Goal: Task Accomplishment & Management: Complete application form

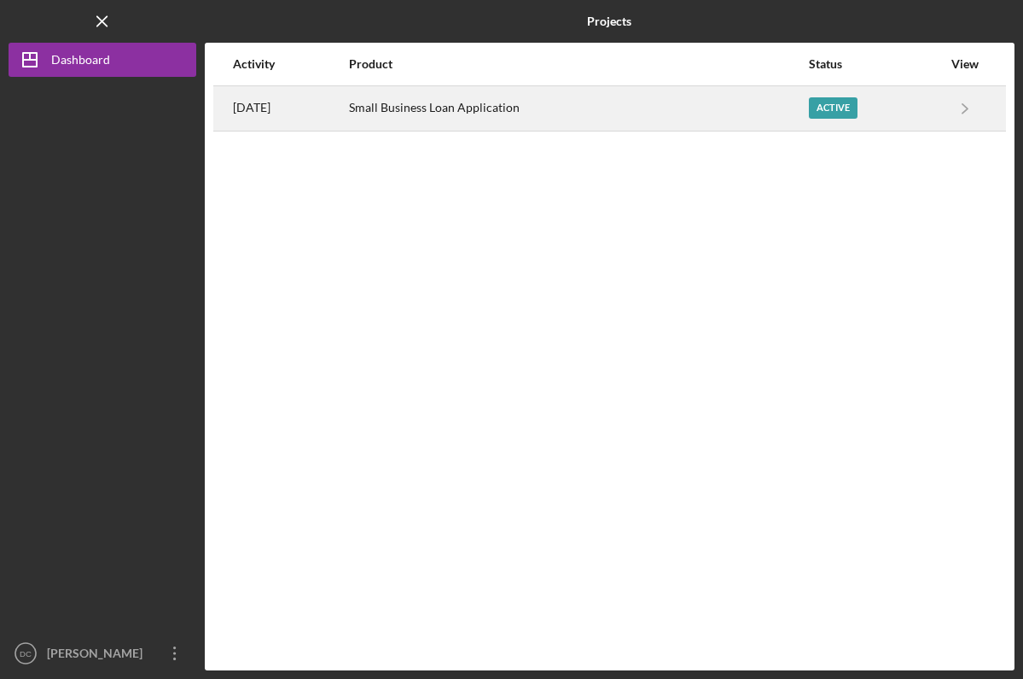
click at [396, 114] on div "Small Business Loan Application" at bounding box center [578, 108] width 458 height 43
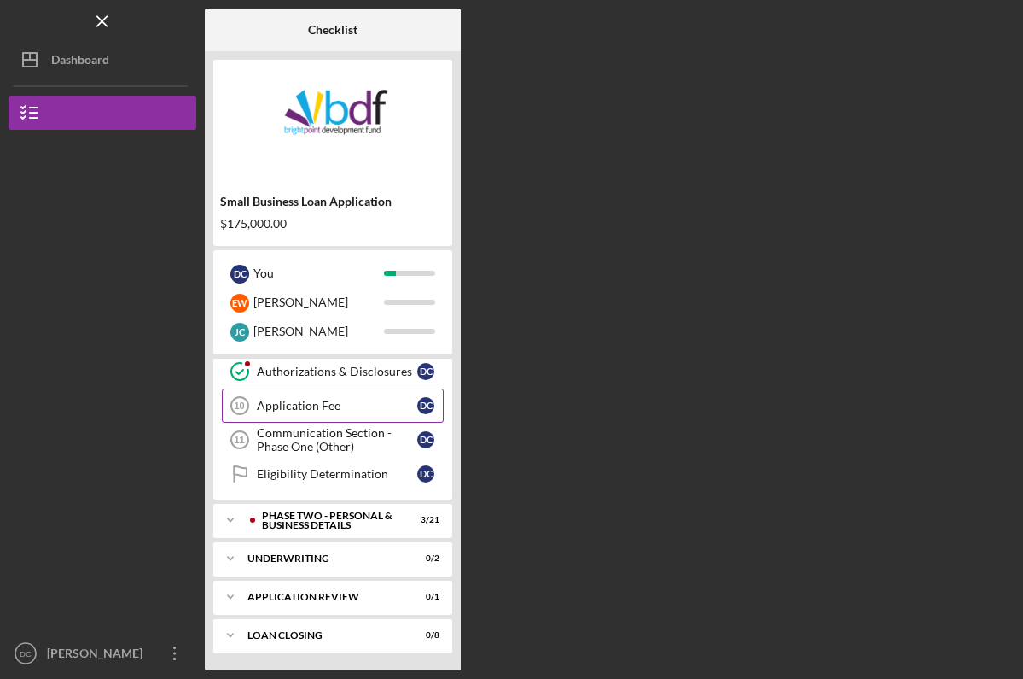
scroll to position [312, 0]
click at [336, 521] on div "PHASE TWO - PERSONAL & BUSINESS DETAILS" at bounding box center [346, 520] width 169 height 20
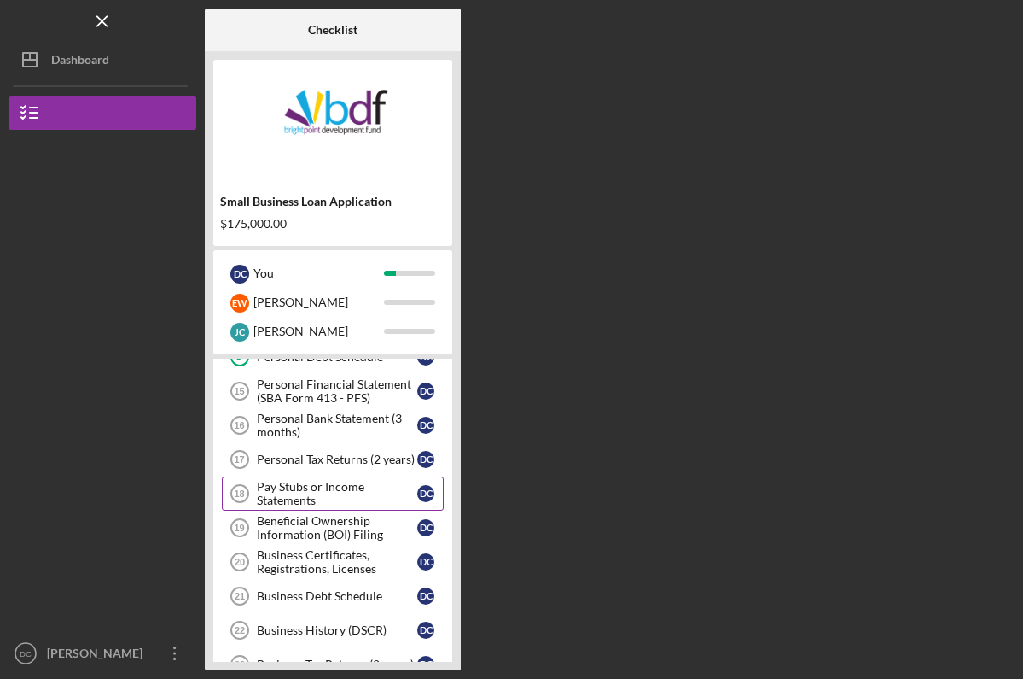
scroll to position [585, 0]
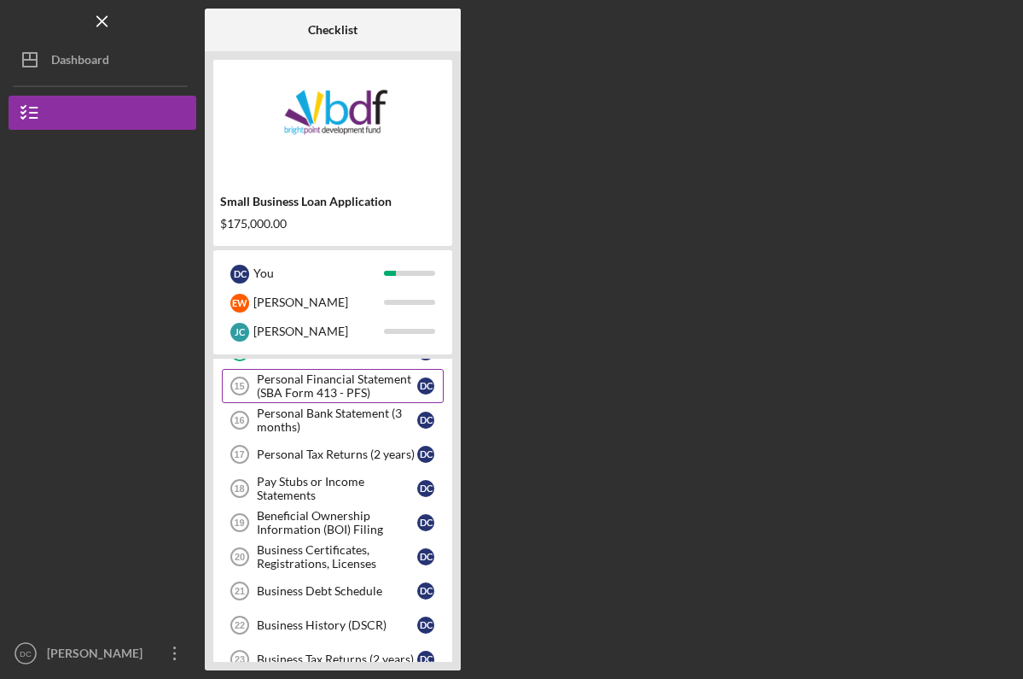
click at [283, 386] on div "Personal Financial Statement (SBA Form 413 - PFS)" at bounding box center [337, 385] width 160 height 27
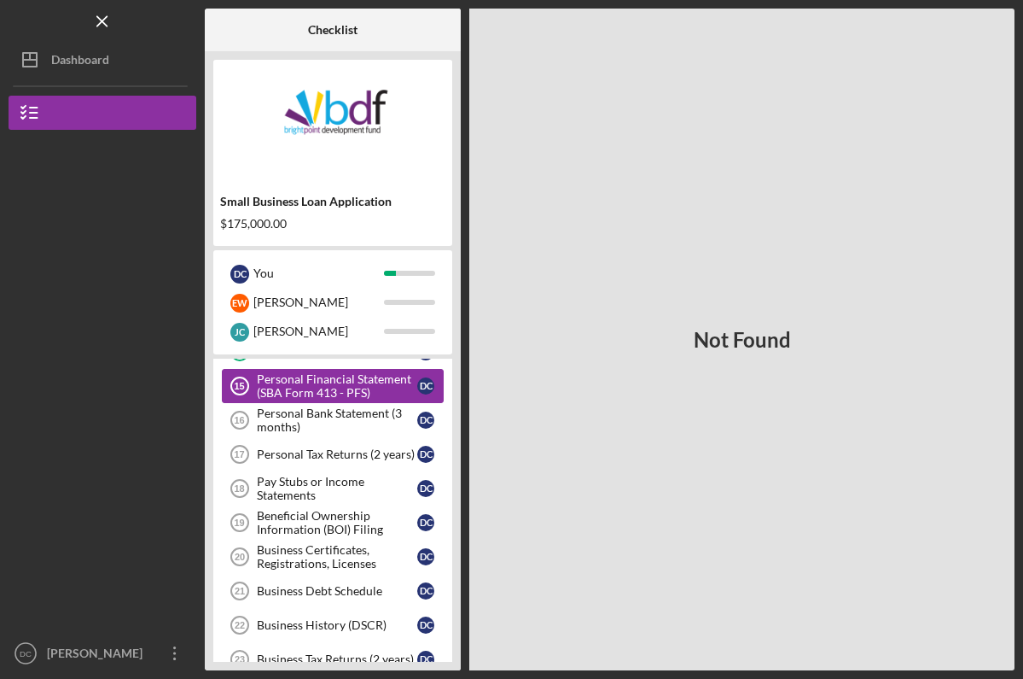
click at [346, 393] on div "Personal Financial Statement (SBA Form 413 - PFS)" at bounding box center [337, 385] width 160 height 27
click at [344, 415] on div "Personal Bank Statement (3 months)" at bounding box center [337, 419] width 160 height 27
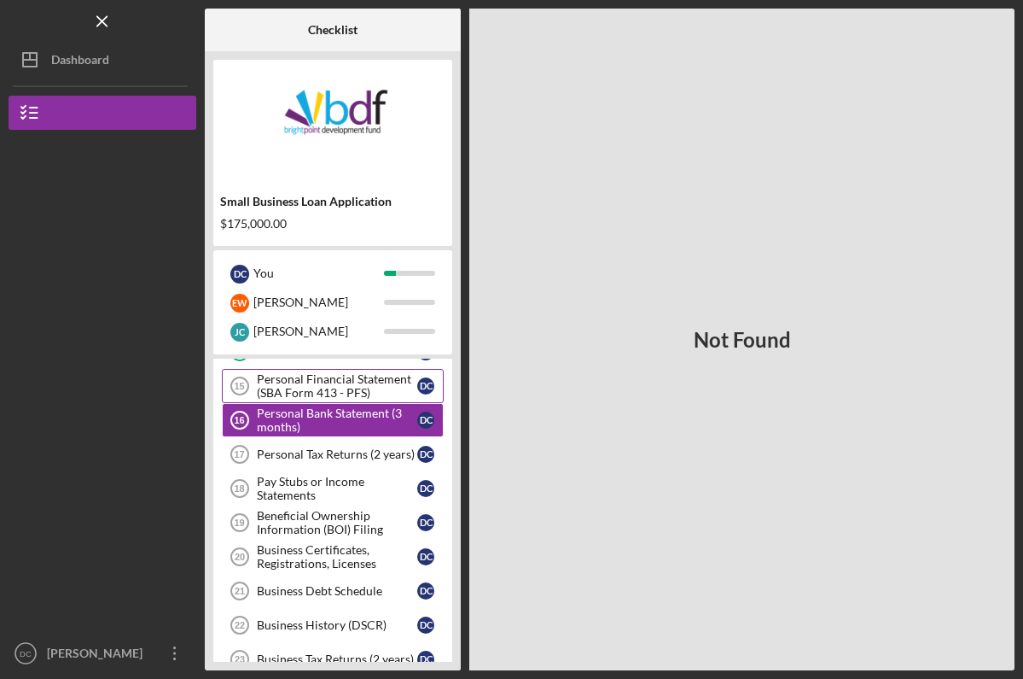
click at [337, 381] on div "Personal Financial Statement (SBA Form 413 - PFS)" at bounding box center [337, 385] width 160 height 27
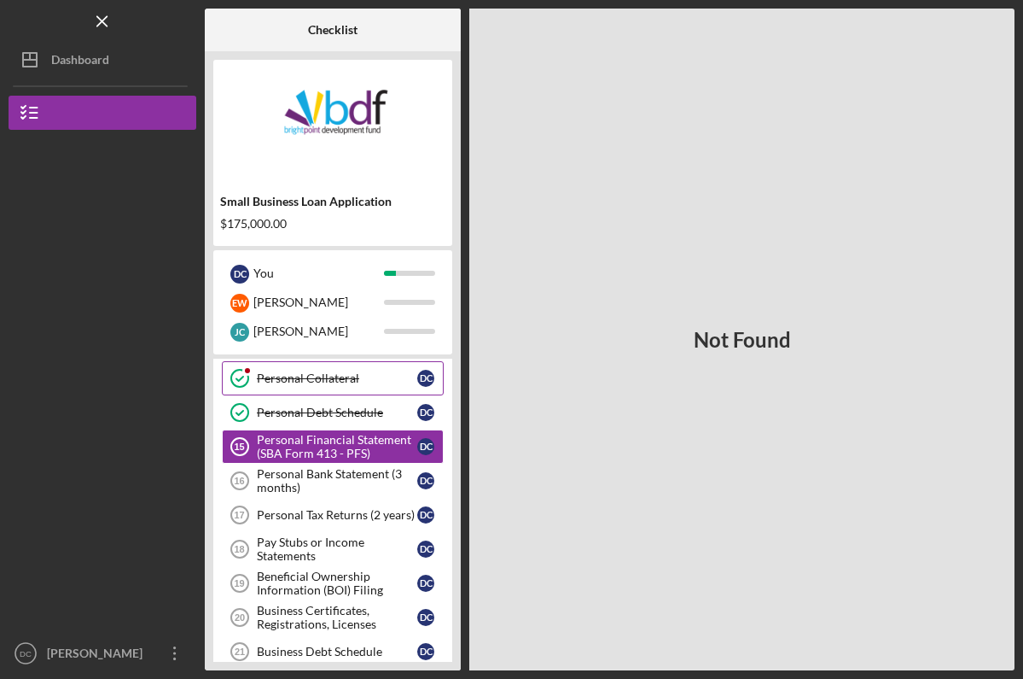
scroll to position [526, 0]
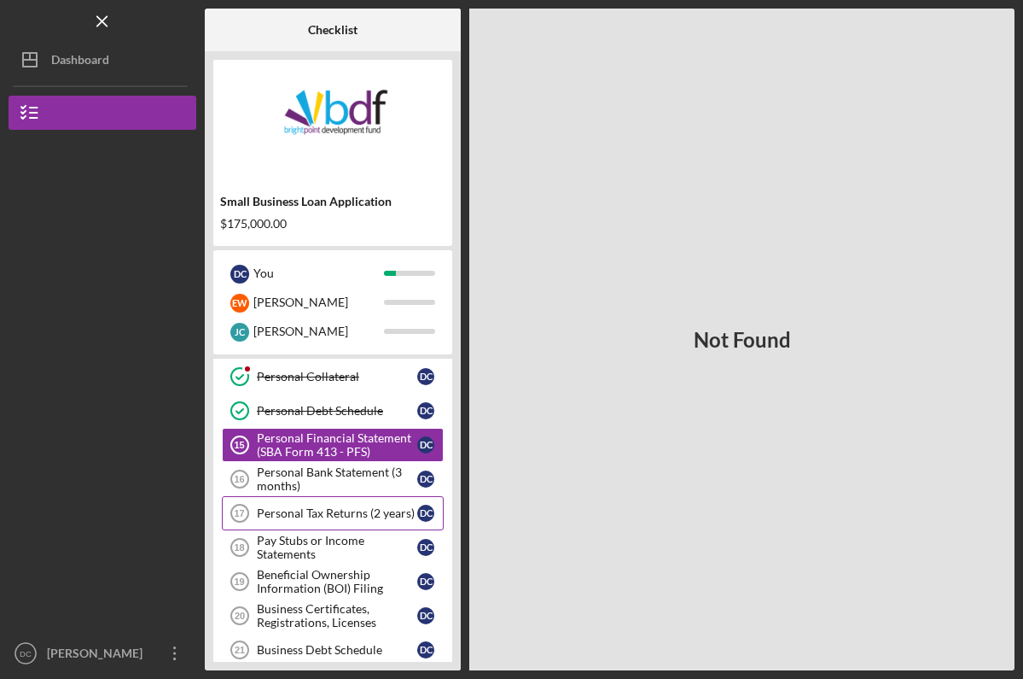
click at [333, 515] on div "Personal Tax Returns (2 years)" at bounding box center [337, 513] width 160 height 14
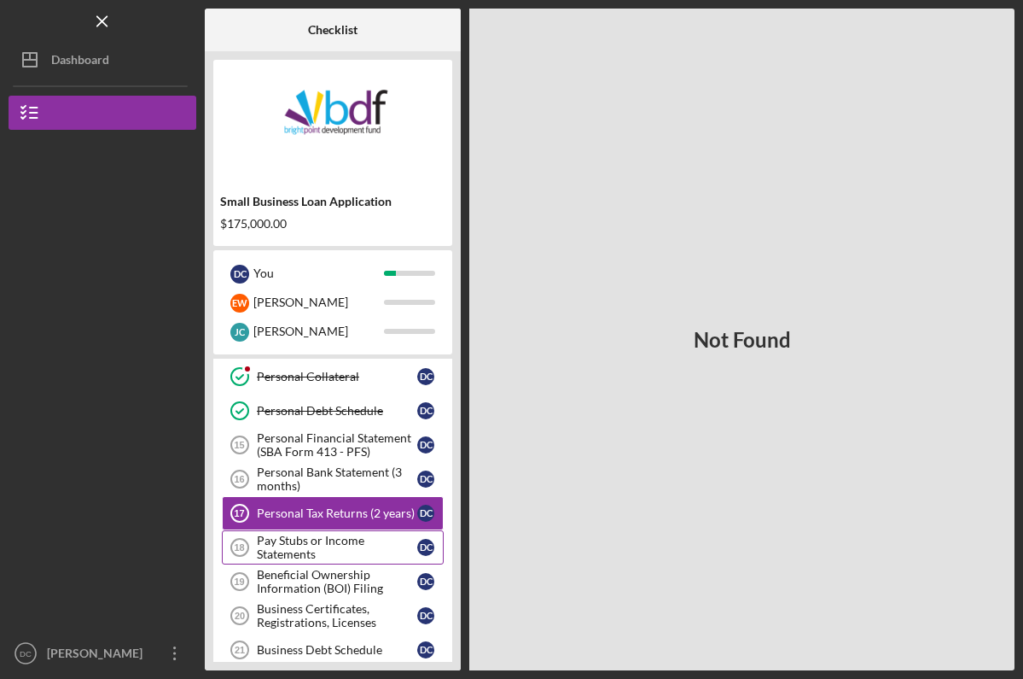
click at [339, 550] on div "Pay Stubs or Income Statements" at bounding box center [337, 546] width 160 height 27
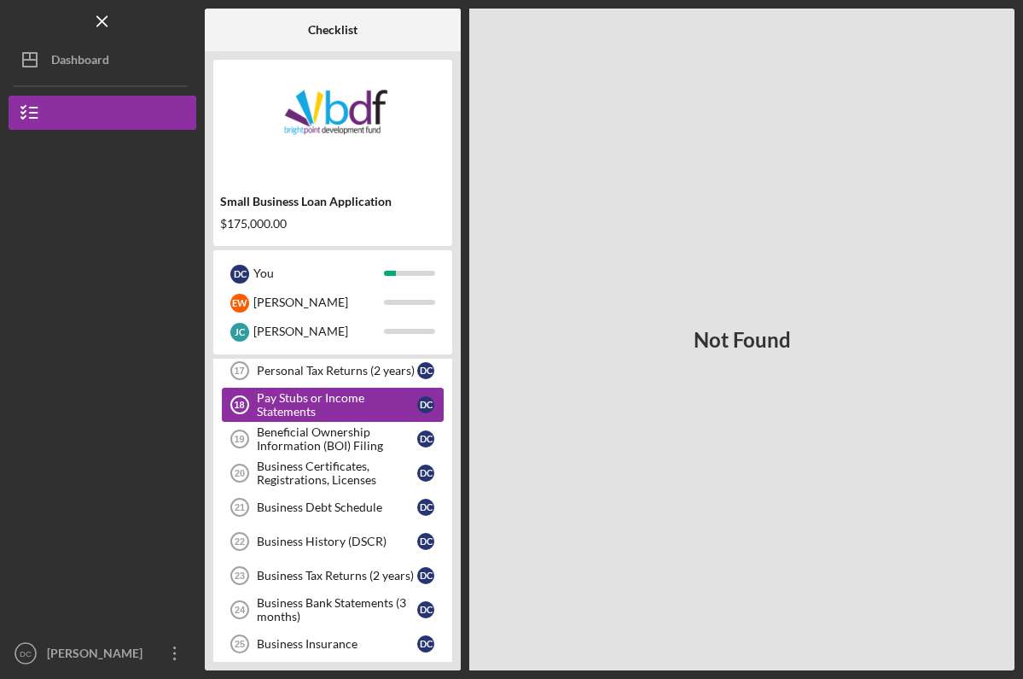
scroll to position [677, 0]
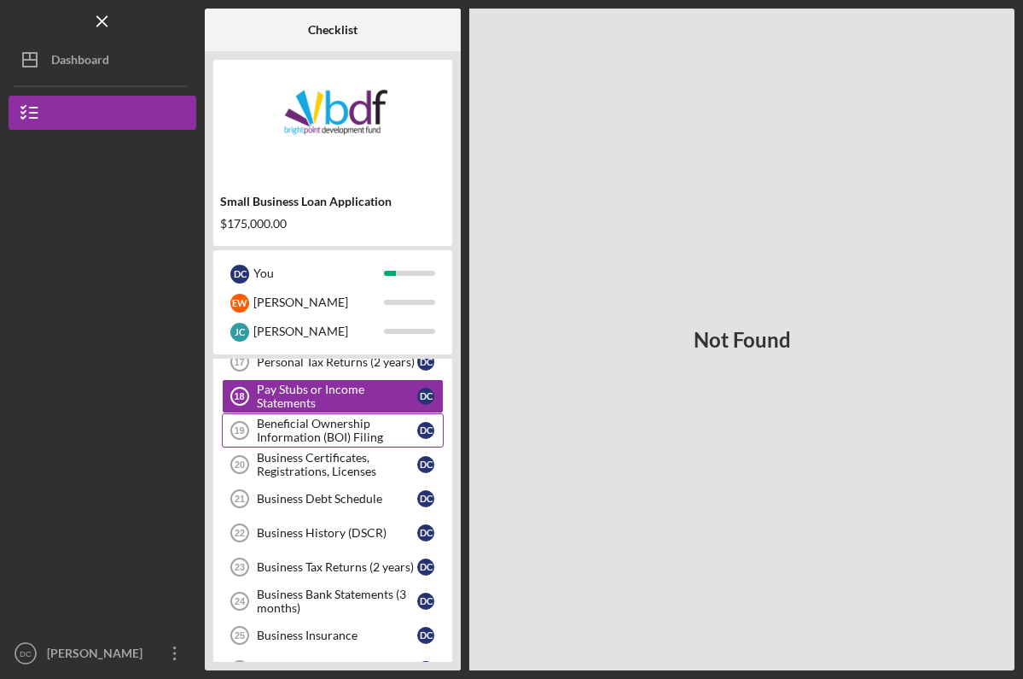
click at [307, 432] on div "Beneficial Ownership Information (BOI) Filing" at bounding box center [337, 429] width 160 height 27
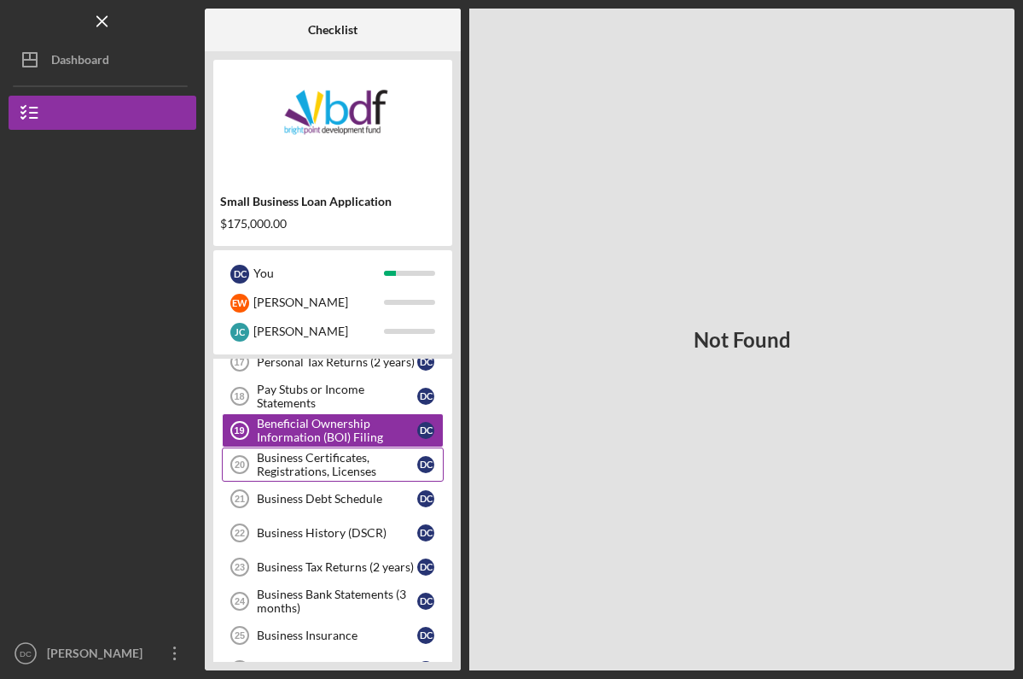
click at [309, 464] on div "Business Certificates, Registrations, Licenses" at bounding box center [337, 464] width 160 height 27
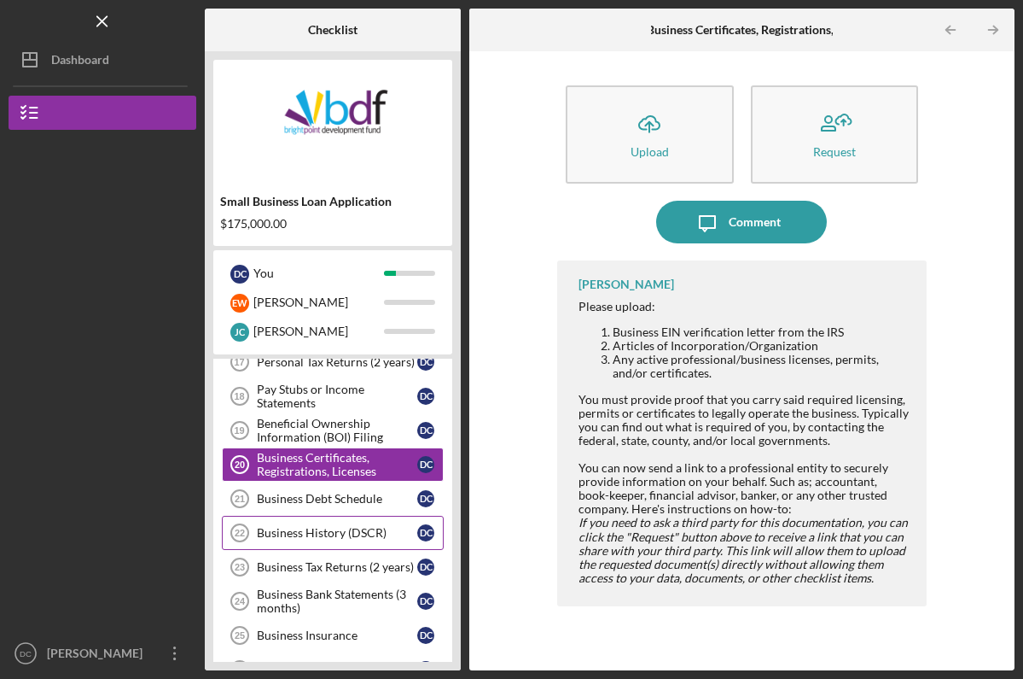
click at [315, 527] on div "Business History (DSCR)" at bounding box center [337, 533] width 160 height 14
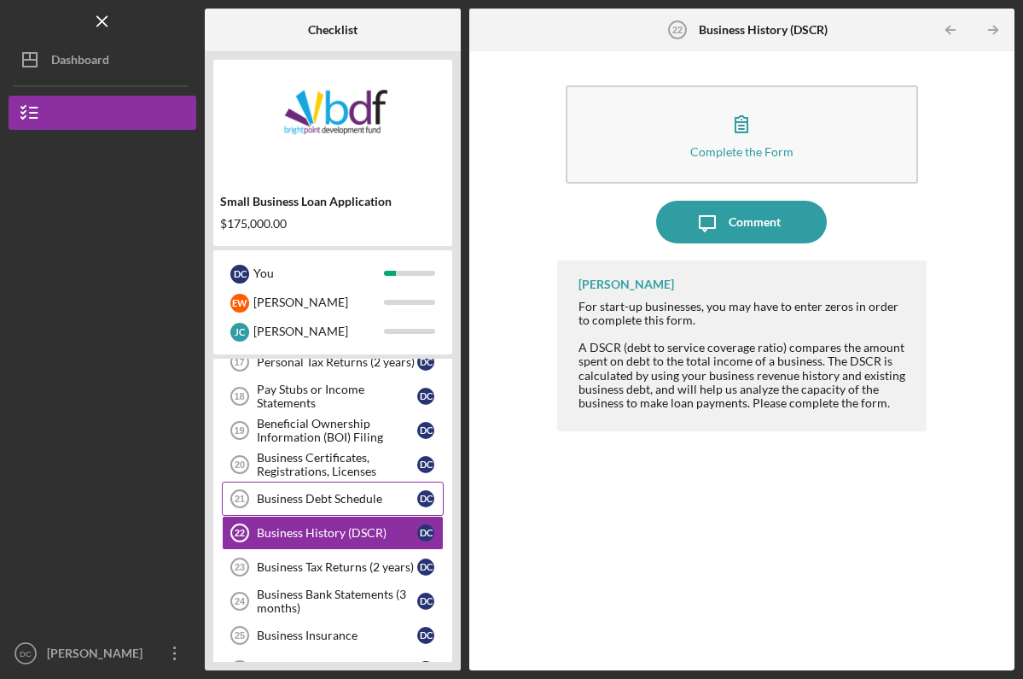
click at [310, 481] on link "Business Debt Schedule 21 Business Debt Schedule D C" at bounding box center [333, 498] width 222 height 34
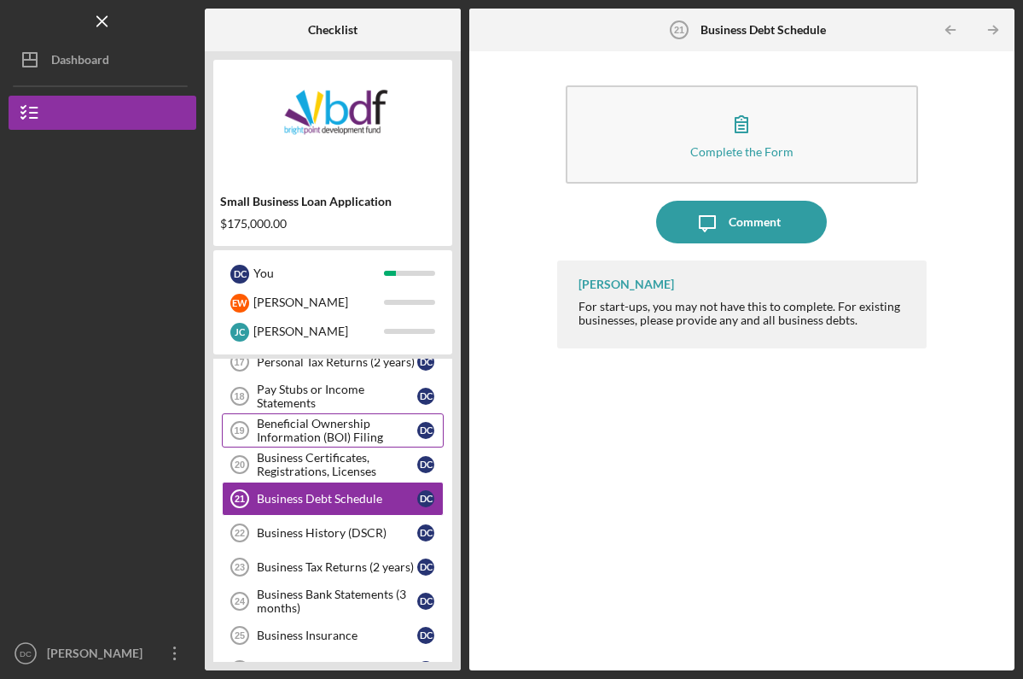
click at [306, 424] on div "Beneficial Ownership Information (BOI) Filing" at bounding box center [337, 429] width 160 height 27
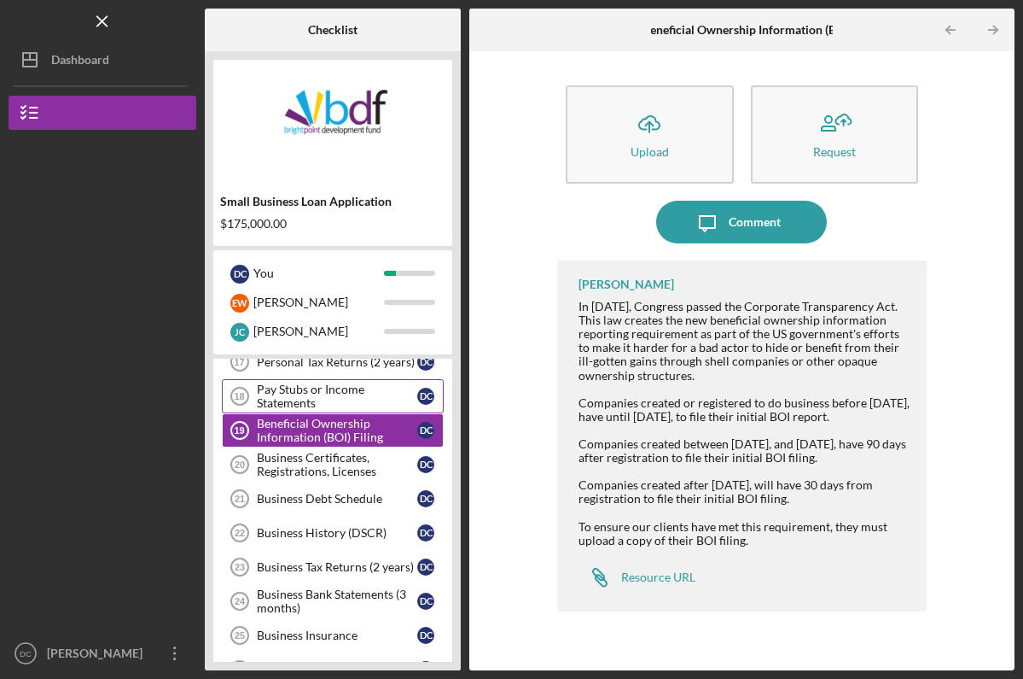
click at [302, 391] on div "Pay Stubs or Income Statements" at bounding box center [337, 395] width 160 height 27
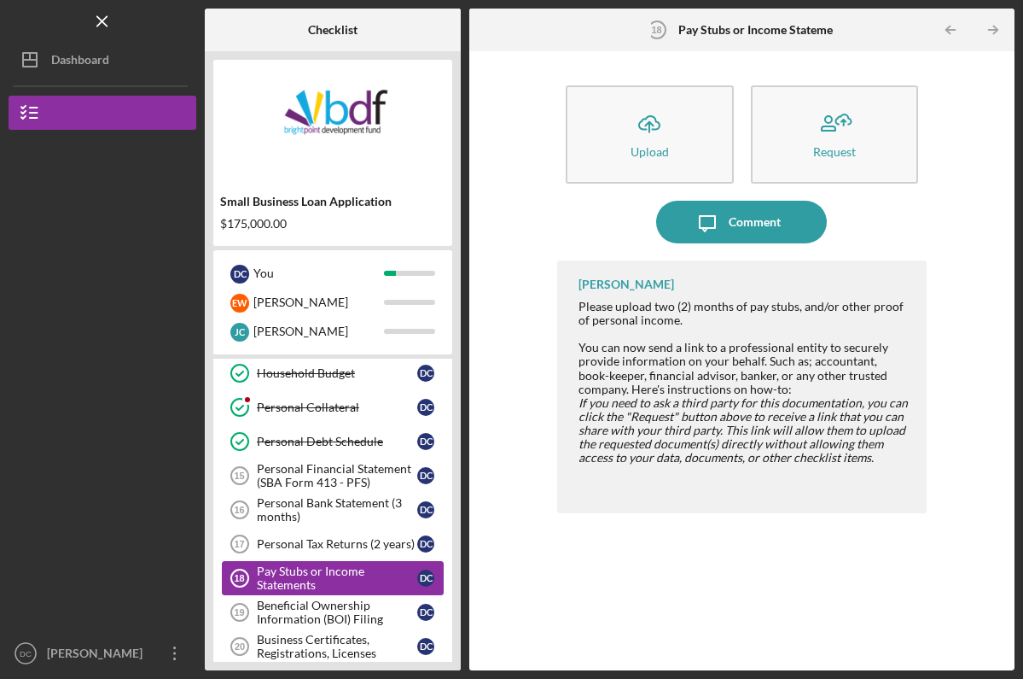
scroll to position [487, 0]
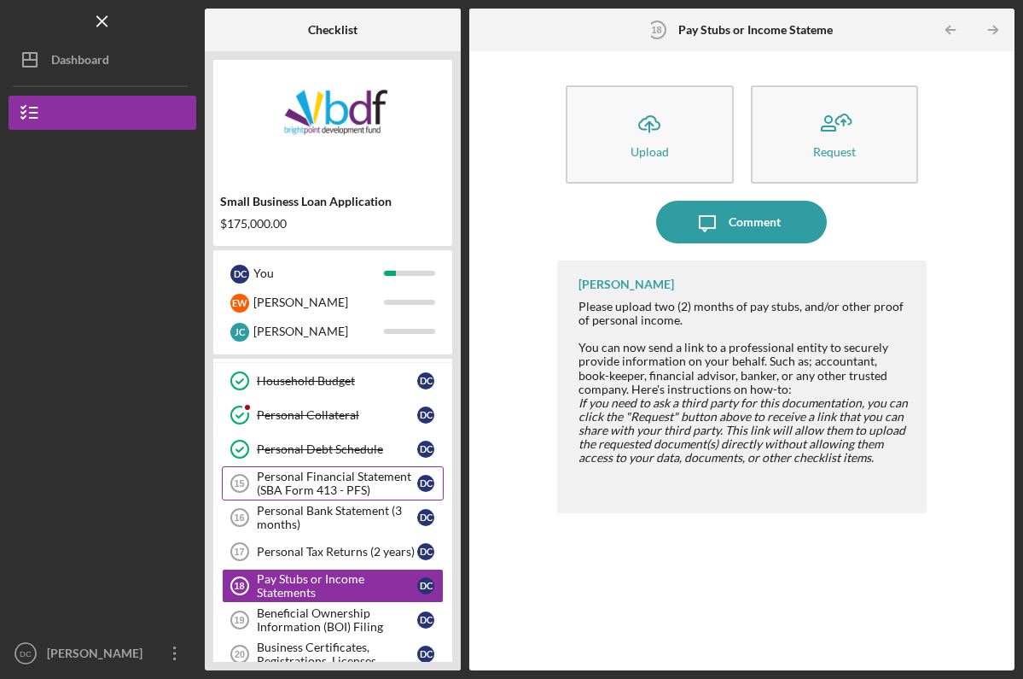
click at [300, 477] on div "Personal Financial Statement (SBA Form 413 - PFS)" at bounding box center [337, 482] width 160 height 27
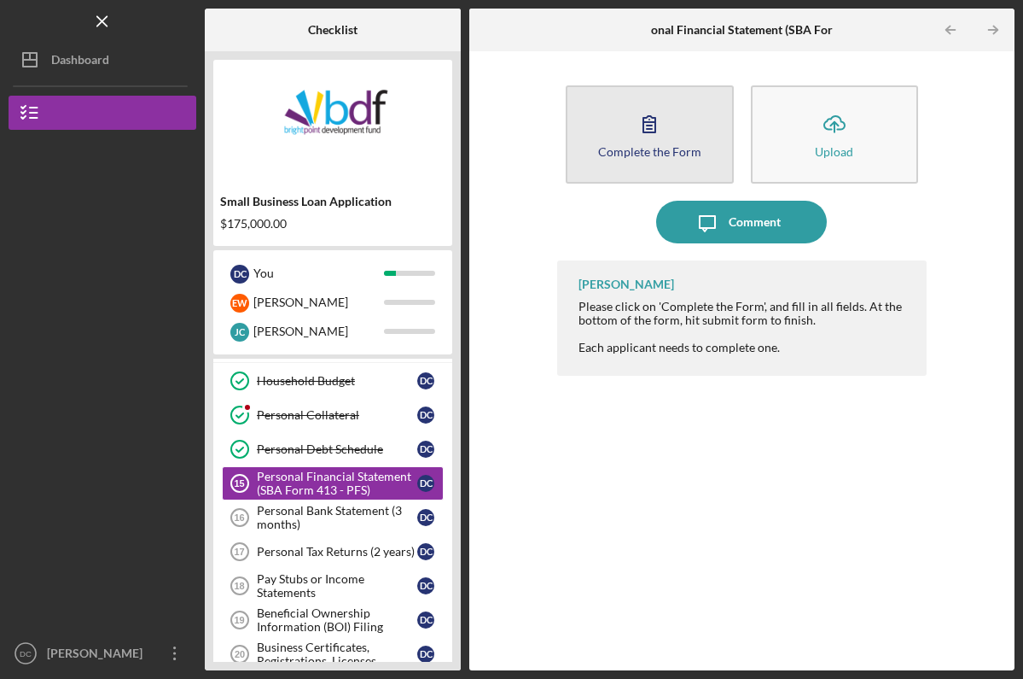
click at [614, 125] on button "Complete the Form Form" at bounding box center [650, 134] width 168 height 98
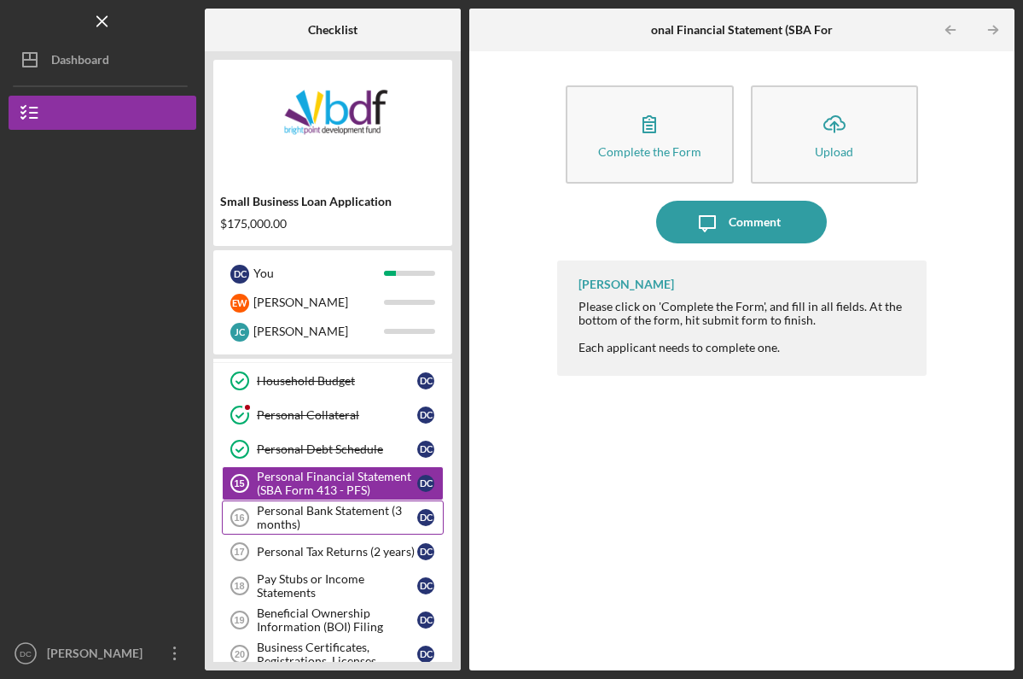
click at [330, 522] on div "Personal Bank Statement (3 months)" at bounding box center [337, 517] width 160 height 27
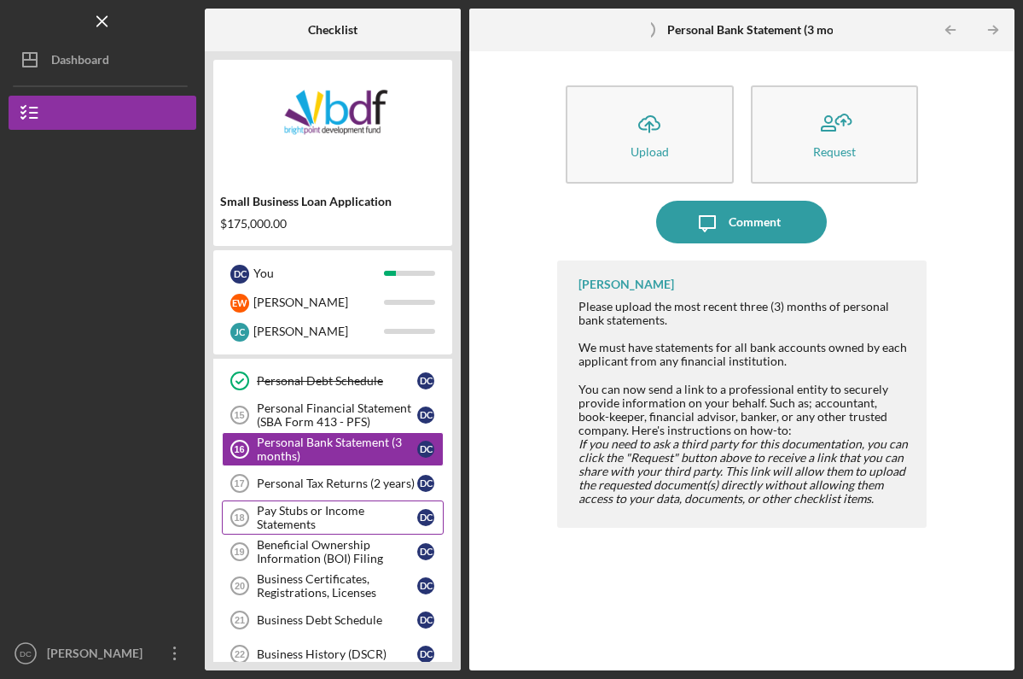
scroll to position [555, 0]
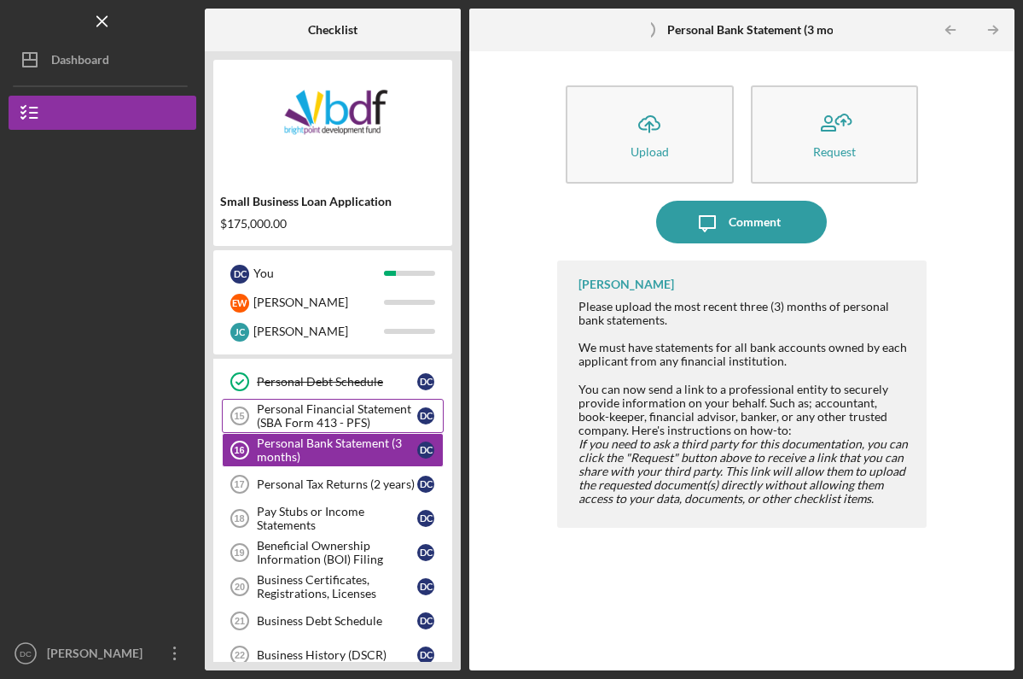
click at [318, 416] on div "Personal Financial Statement (SBA Form 413 - PFS)" at bounding box center [337, 415] width 160 height 27
